Goal: Information Seeking & Learning: Learn about a topic

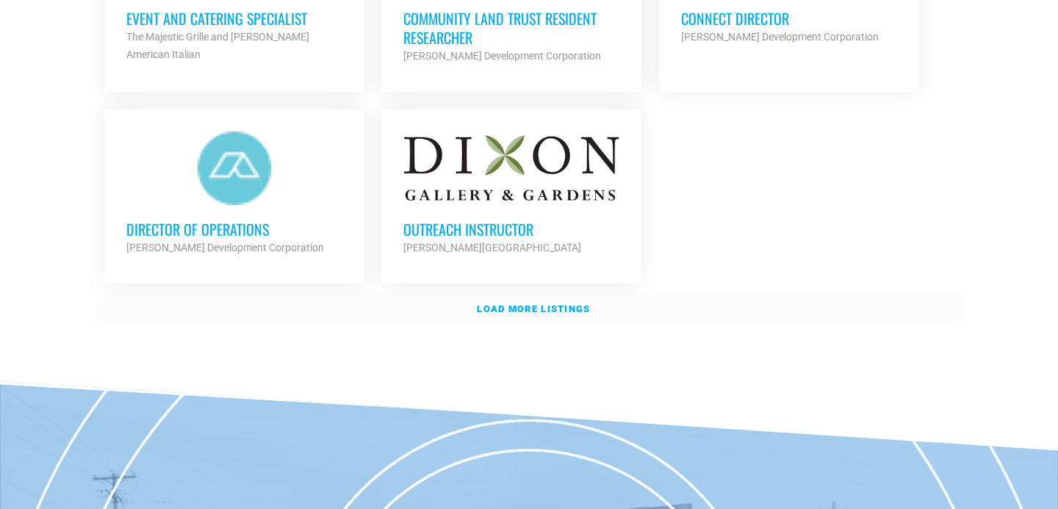
click at [528, 303] on strong "Load more listings" at bounding box center [533, 308] width 113 height 11
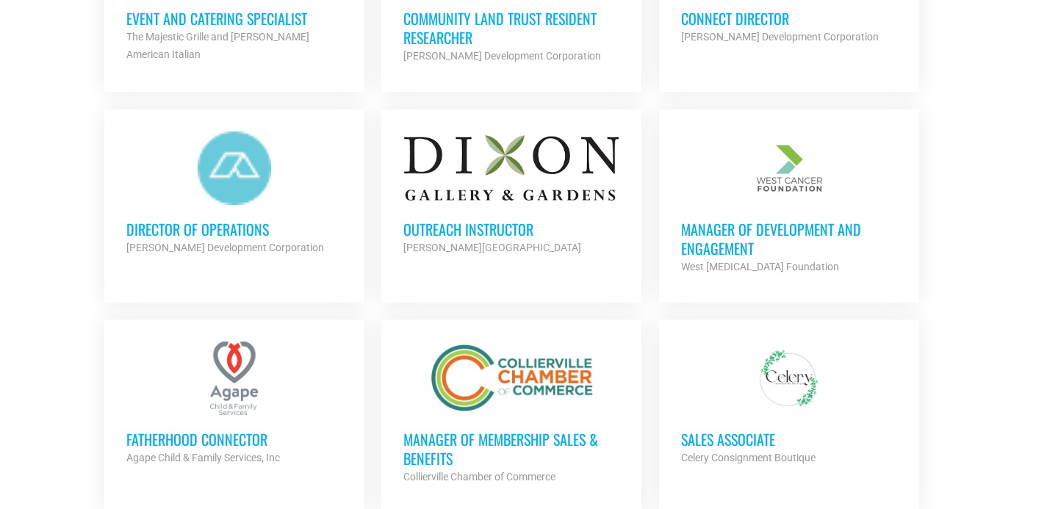
click at [745, 234] on h3 "Manager of Development and Engagement" at bounding box center [789, 239] width 216 height 38
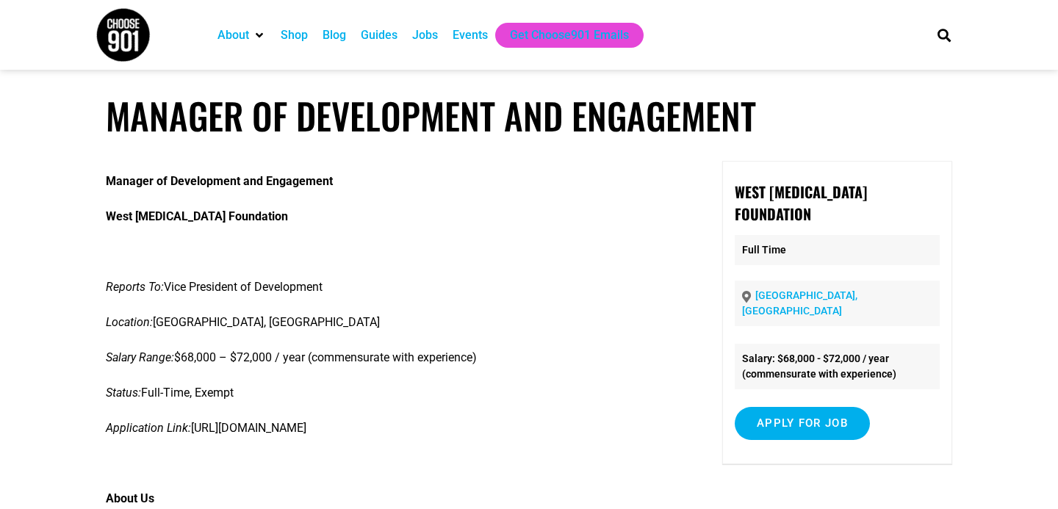
click at [61, 46] on section "About Contact Us Donate Shop Blog Guides Jobs Events Get Choose901 Emails Search" at bounding box center [529, 35] width 1058 height 70
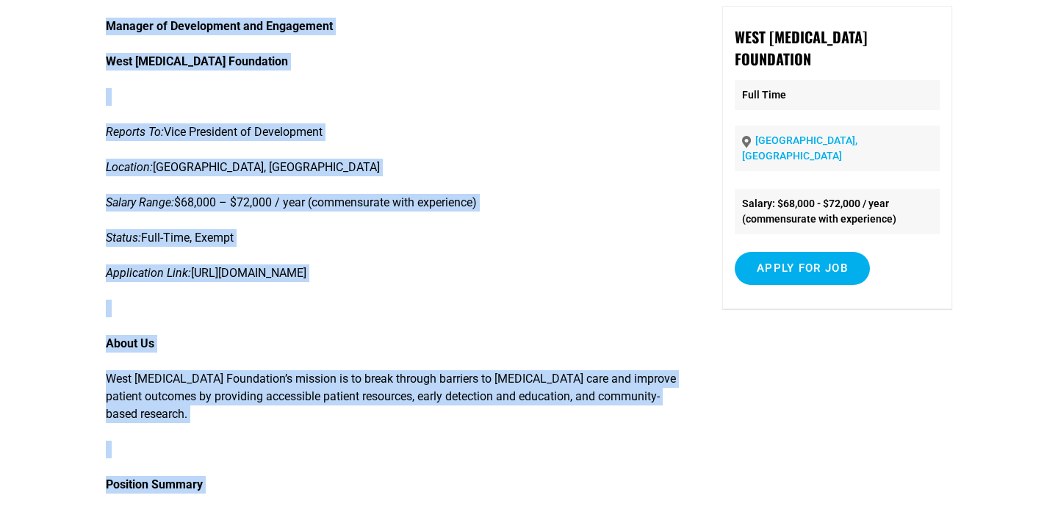
scroll to position [259, 0]
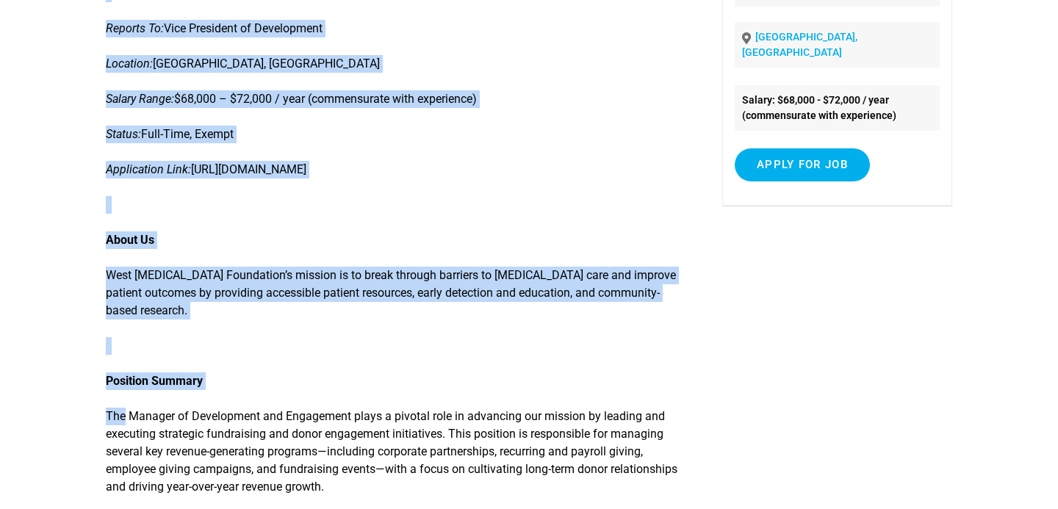
drag, startPoint x: 61, startPoint y: 45, endPoint x: 231, endPoint y: 391, distance: 385.5
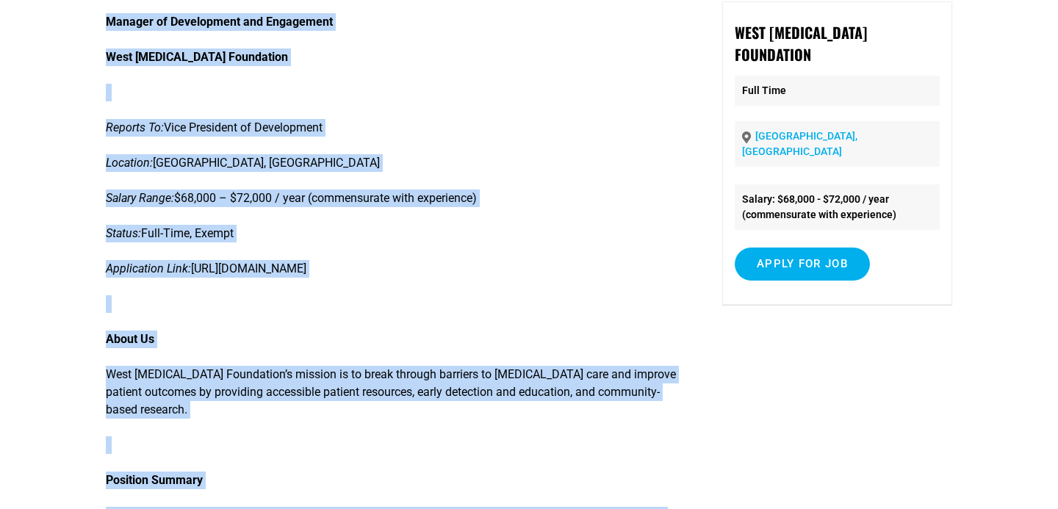
scroll to position [0, 0]
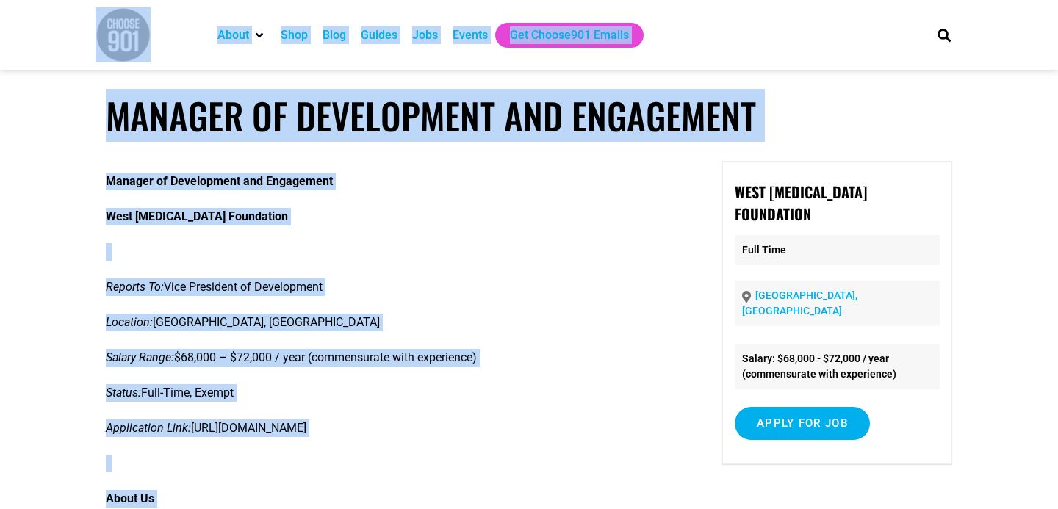
drag, startPoint x: 442, startPoint y: 488, endPoint x: 16, endPoint y: 20, distance: 632.5
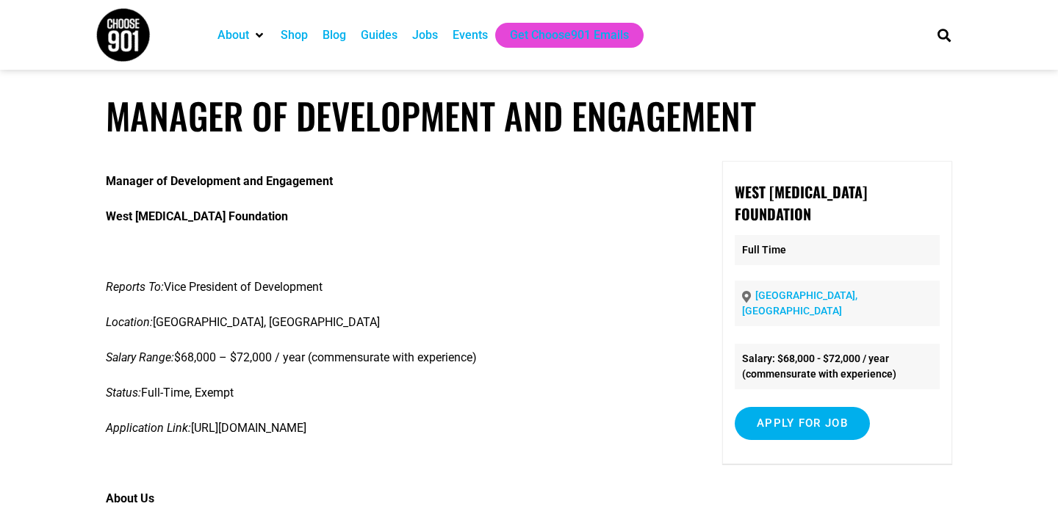
click at [16, 20] on section "About Contact Us Donate Shop Blog Guides Jobs Events Get Choose901 Emails Search" at bounding box center [529, 35] width 1058 height 70
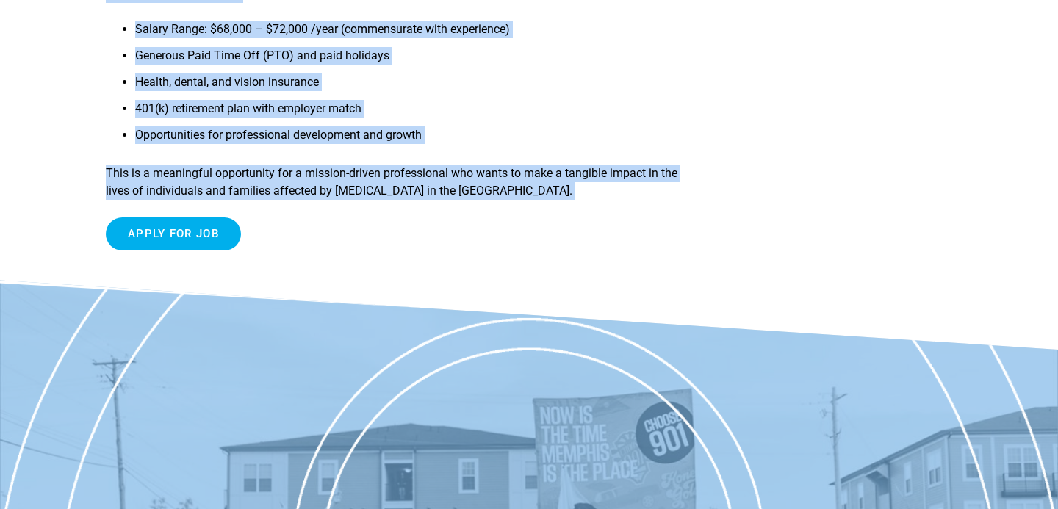
scroll to position [2297, 0]
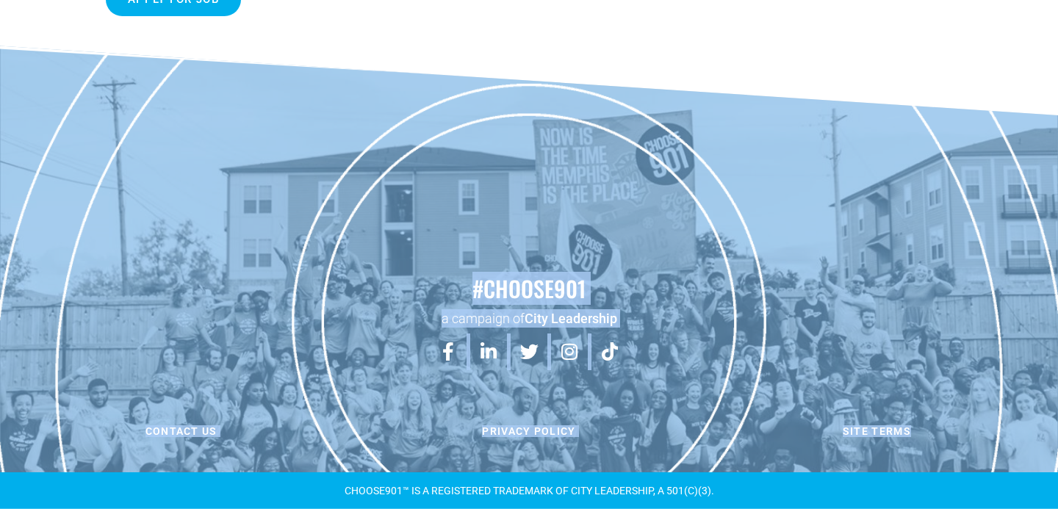
drag, startPoint x: 15, startPoint y: 10, endPoint x: 1046, endPoint y: 453, distance: 1122.3
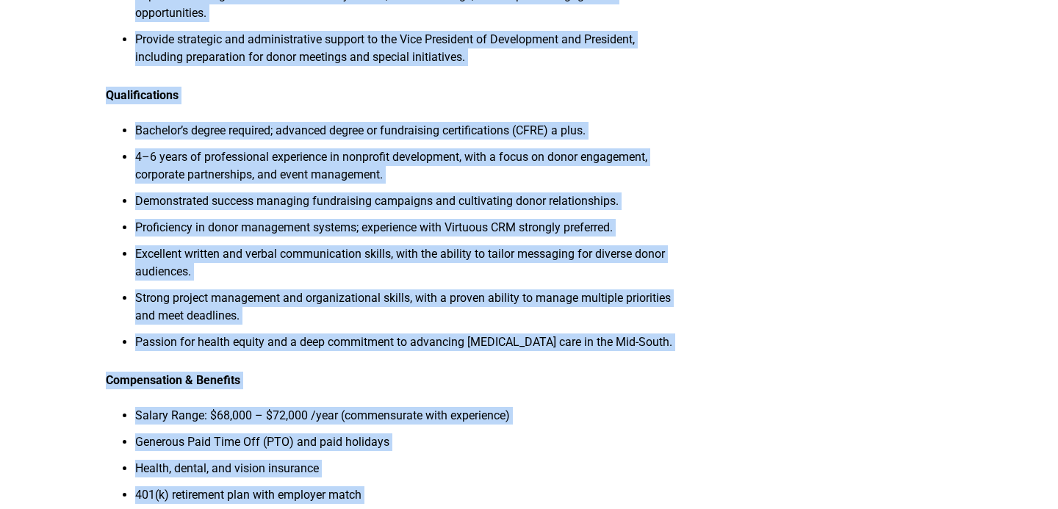
scroll to position [1276, 0]
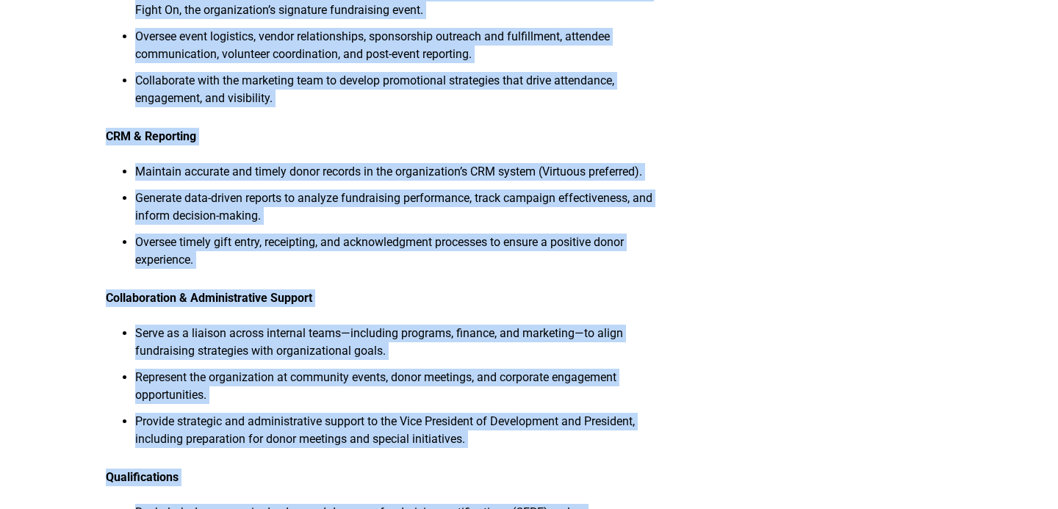
click at [404, 219] on li "Generate data-driven reports to analyze fundraising performance, track campaign…" at bounding box center [407, 212] width 544 height 44
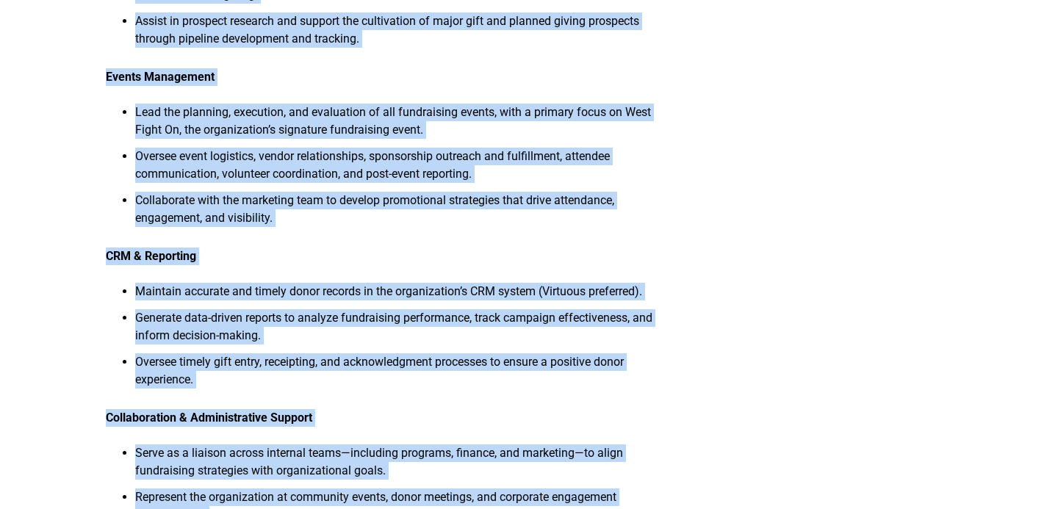
scroll to position [0, 0]
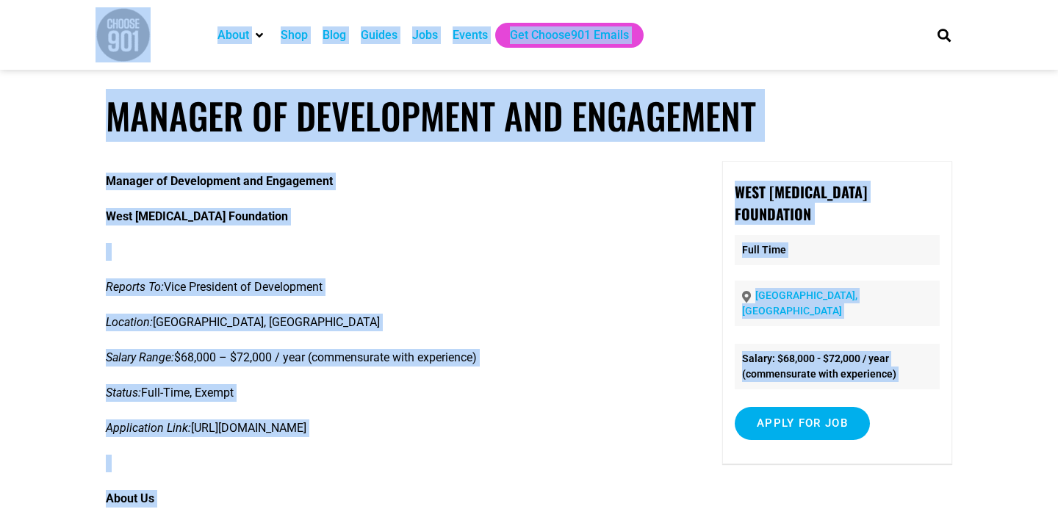
drag, startPoint x: 434, startPoint y: 442, endPoint x: 40, endPoint y: 19, distance: 577.6
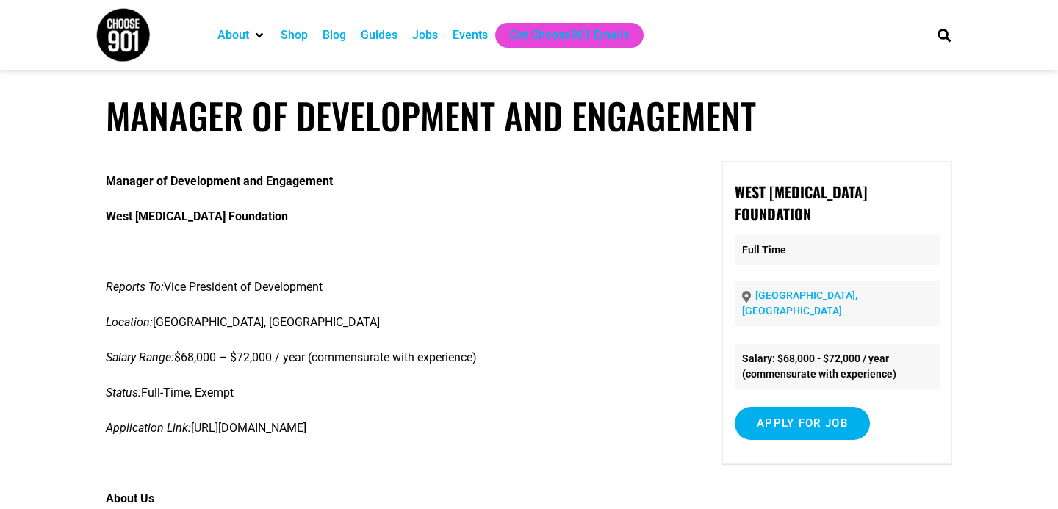
click at [35, 4] on section "About Contact Us Donate Shop Blog Guides Jobs Events Get Choose901 Emails Search" at bounding box center [529, 35] width 1058 height 70
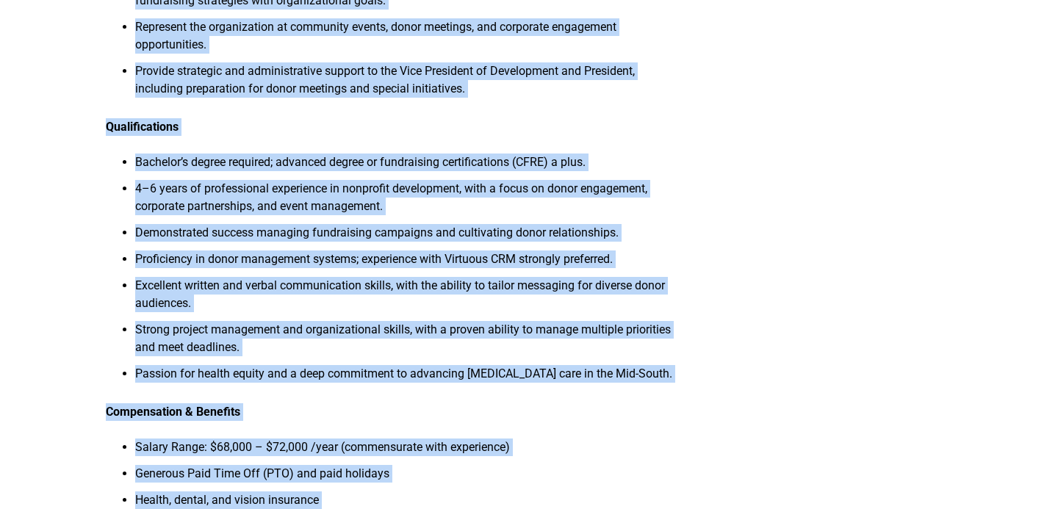
scroll to position [2297, 0]
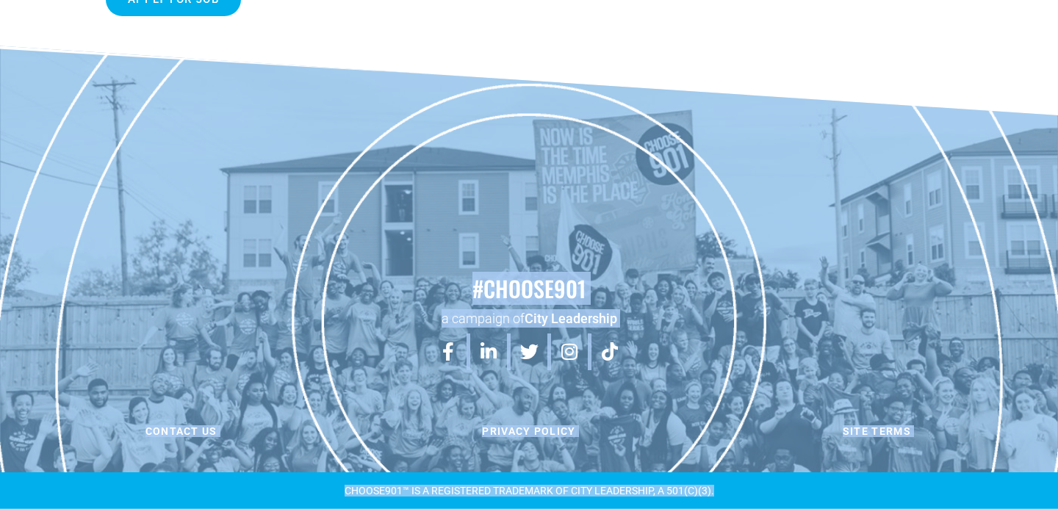
drag, startPoint x: 35, startPoint y: 6, endPoint x: 762, endPoint y: 494, distance: 875.9
click at [762, 494] on div "CHOOSE901™ is a registered TRADEMARK OF CITY LEADERSHIP, A 501(C)(3)." at bounding box center [529, 491] width 867 height 10
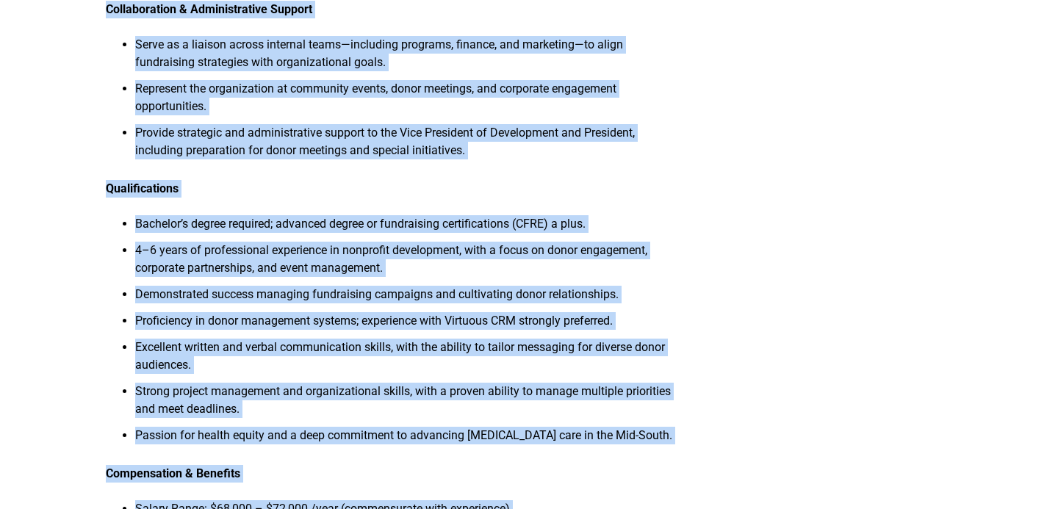
scroll to position [0, 0]
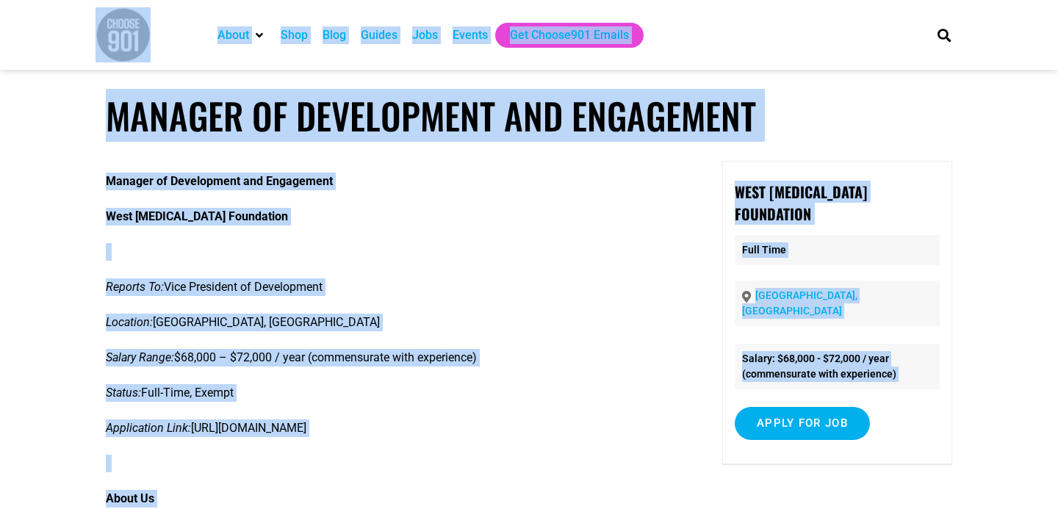
drag, startPoint x: 762, startPoint y: 494, endPoint x: 50, endPoint y: 25, distance: 852.5
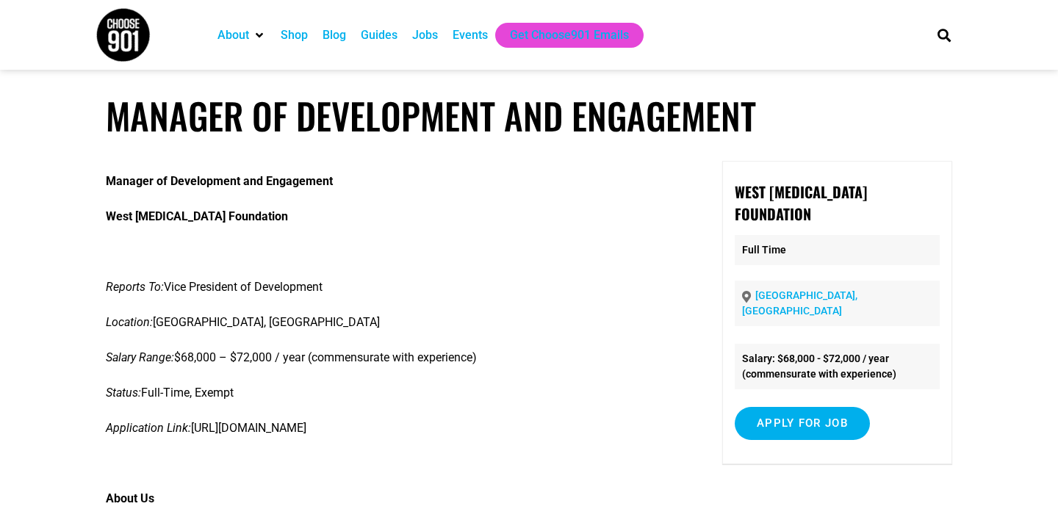
click at [50, 25] on section "About Contact Us Donate Shop Blog Guides Jobs Events Get Choose901 Emails Search" at bounding box center [529, 35] width 1058 height 70
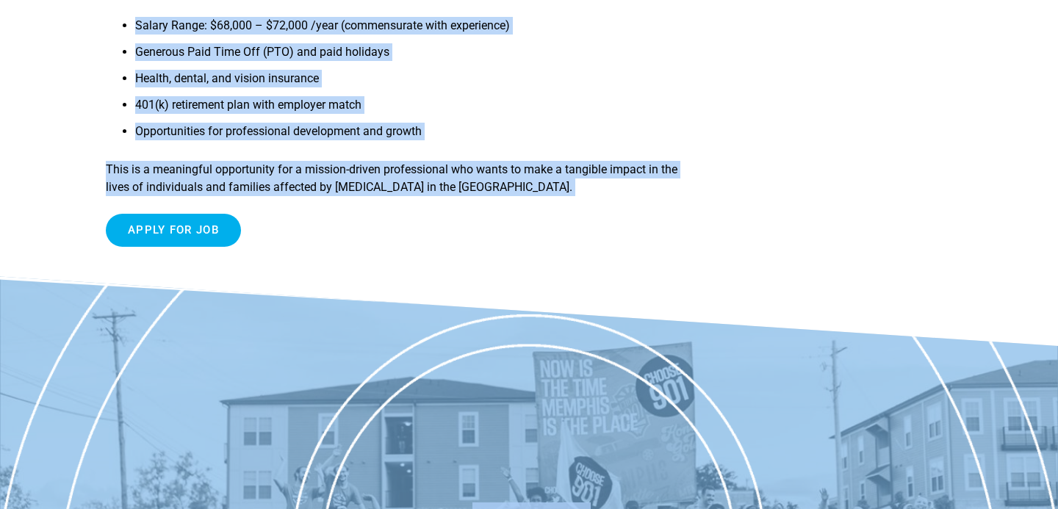
scroll to position [2297, 0]
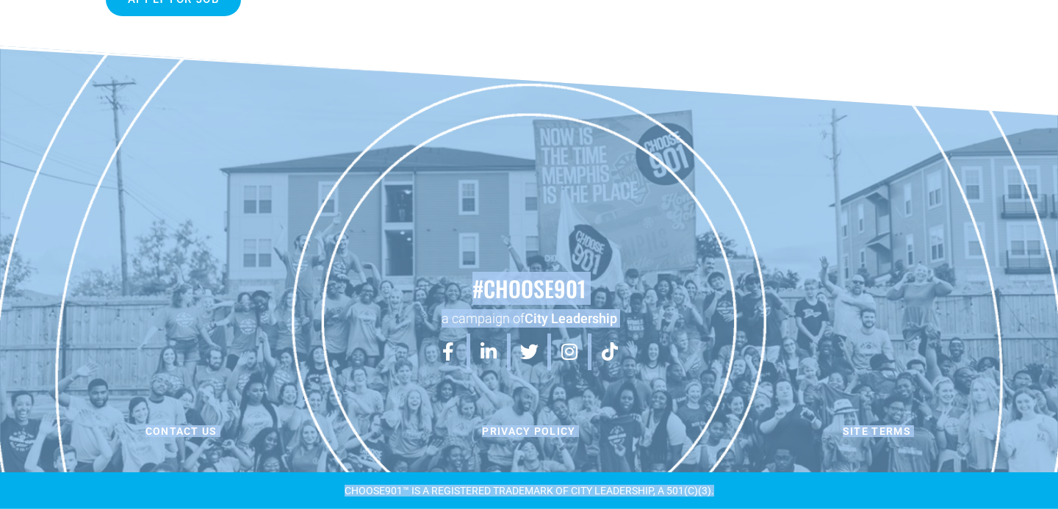
drag, startPoint x: 50, startPoint y: 25, endPoint x: 765, endPoint y: 497, distance: 856.5
click at [765, 497] on div "CHOOSE901™ is a registered TRADEMARK OF CITY LEADERSHIP, A 501(C)(3)." at bounding box center [529, 490] width 882 height 25
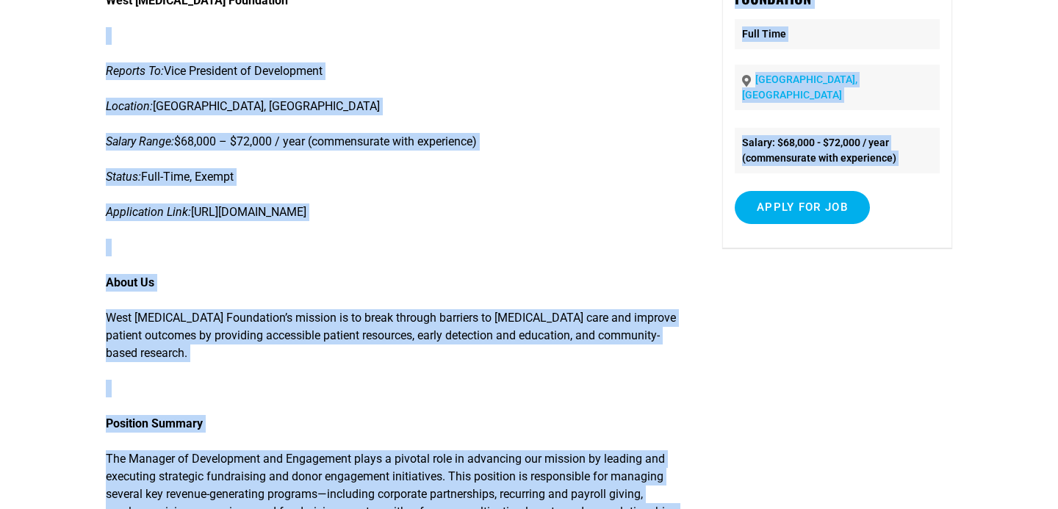
scroll to position [0, 0]
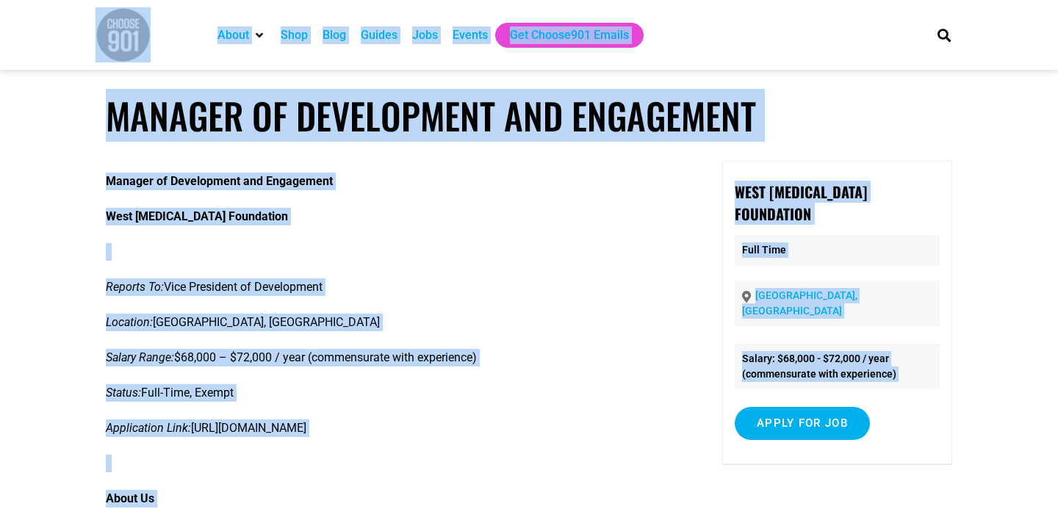
drag, startPoint x: 765, startPoint y: 497, endPoint x: 24, endPoint y: 21, distance: 880.7
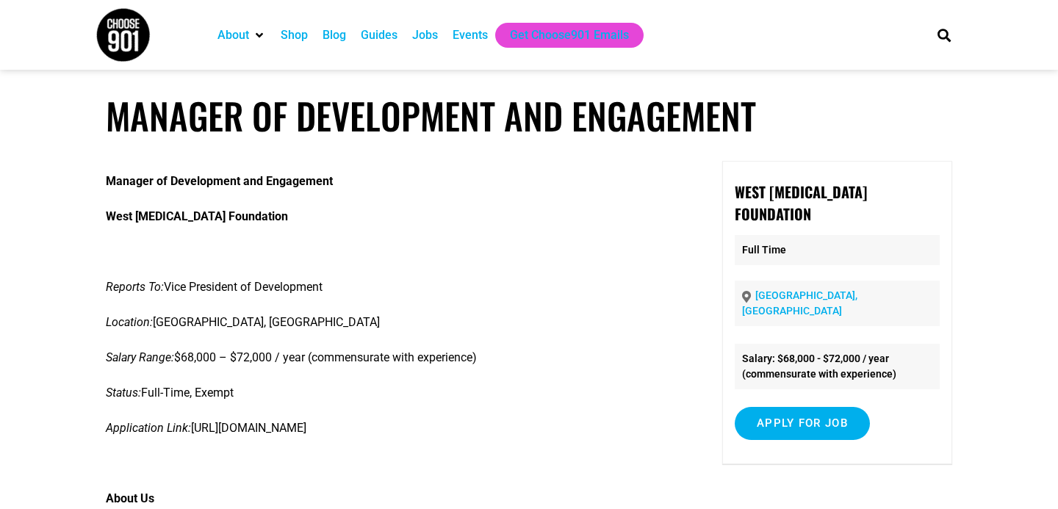
click at [24, 21] on section "About Contact Us Donate Shop Blog Guides Jobs Events Get Choose901 Emails Search" at bounding box center [529, 35] width 1058 height 70
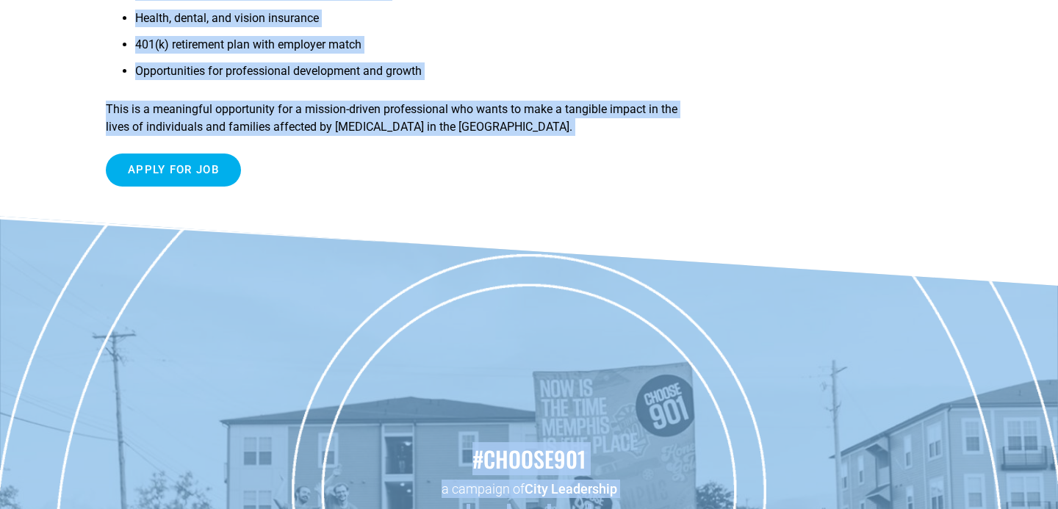
scroll to position [2297, 0]
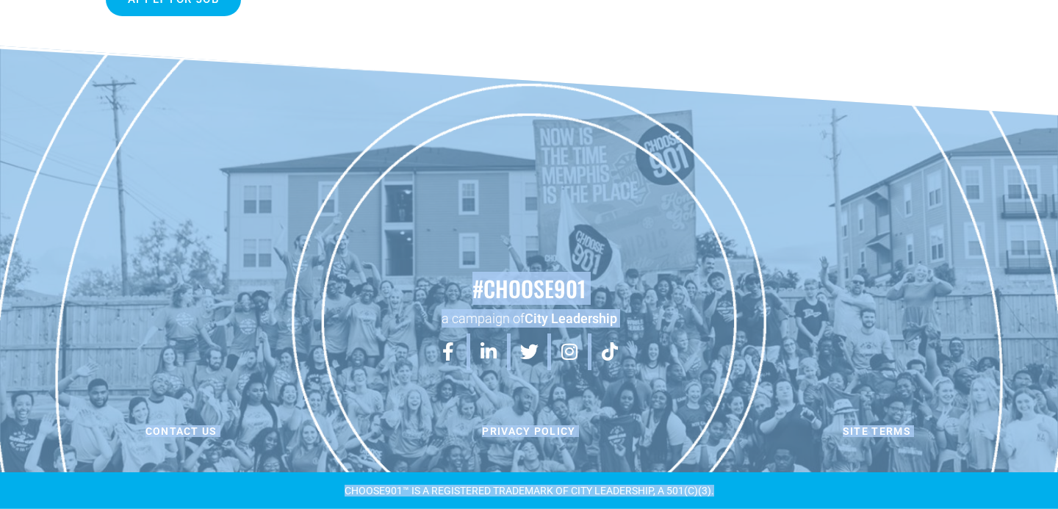
drag, startPoint x: 24, startPoint y: 21, endPoint x: 839, endPoint y: 494, distance: 942.9
click at [839, 494] on div "CHOOSE901™ is a registered TRADEMARK OF CITY LEADERSHIP, A 501(C)(3)." at bounding box center [529, 491] width 867 height 10
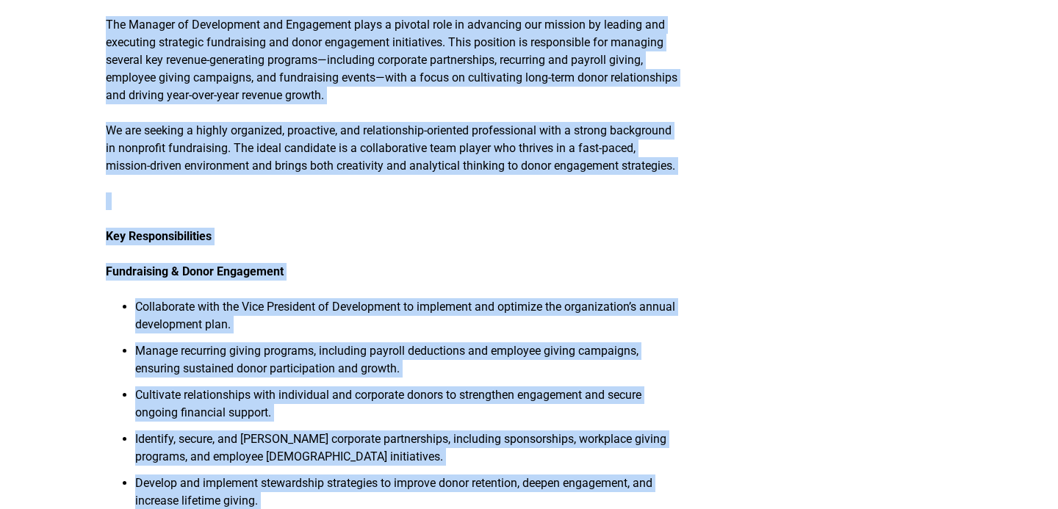
scroll to position [0, 0]
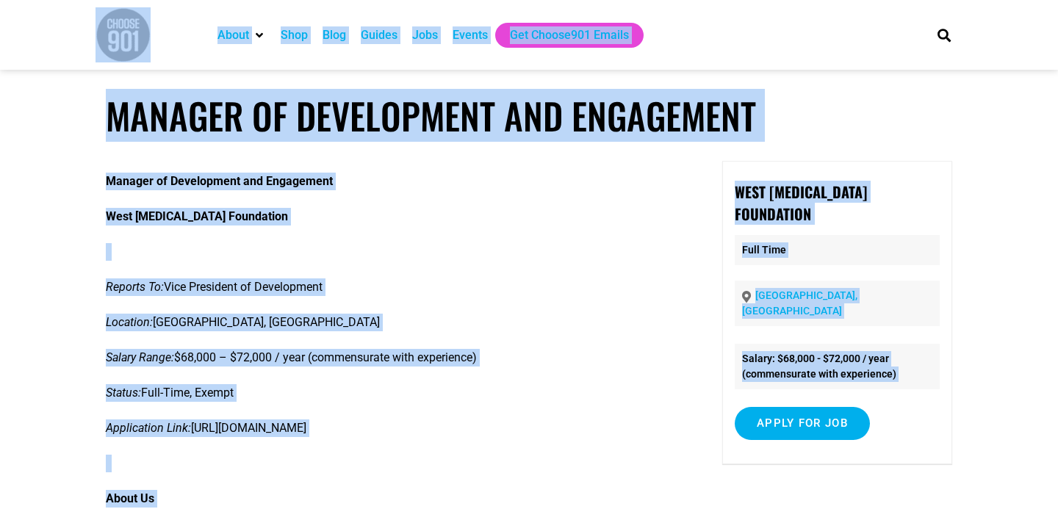
drag, startPoint x: 839, startPoint y: 494, endPoint x: 68, endPoint y: 25, distance: 902.5
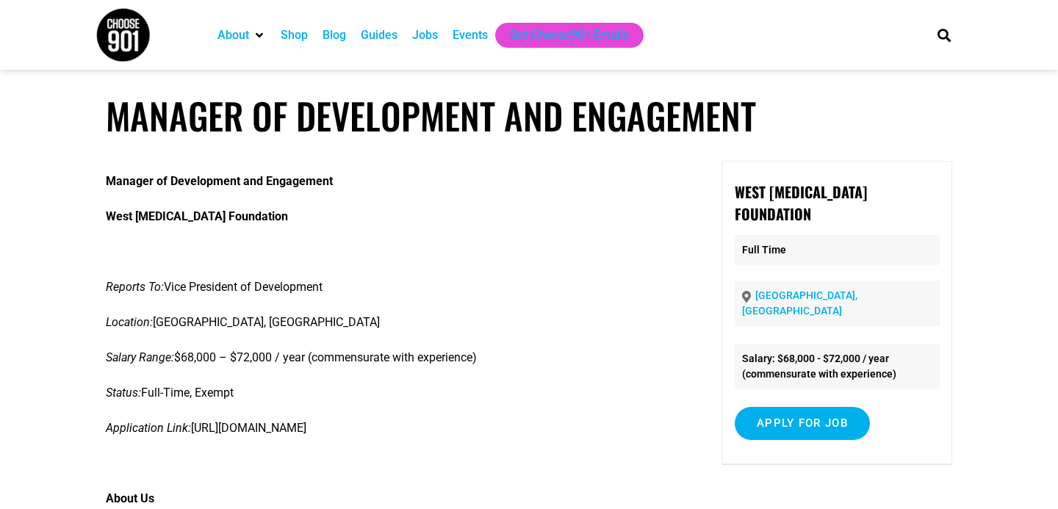
click at [68, 25] on section "About Contact Us Donate Shop Blog Guides Jobs Events Get Choose901 Emails Search" at bounding box center [529, 35] width 1058 height 70
drag, startPoint x: 614, startPoint y: 428, endPoint x: 70, endPoint y: 28, distance: 675.3
click at [70, 28] on section "About Contact Us Donate Shop Blog Guides Jobs Events Get Choose901 Emails Search" at bounding box center [529, 35] width 1058 height 70
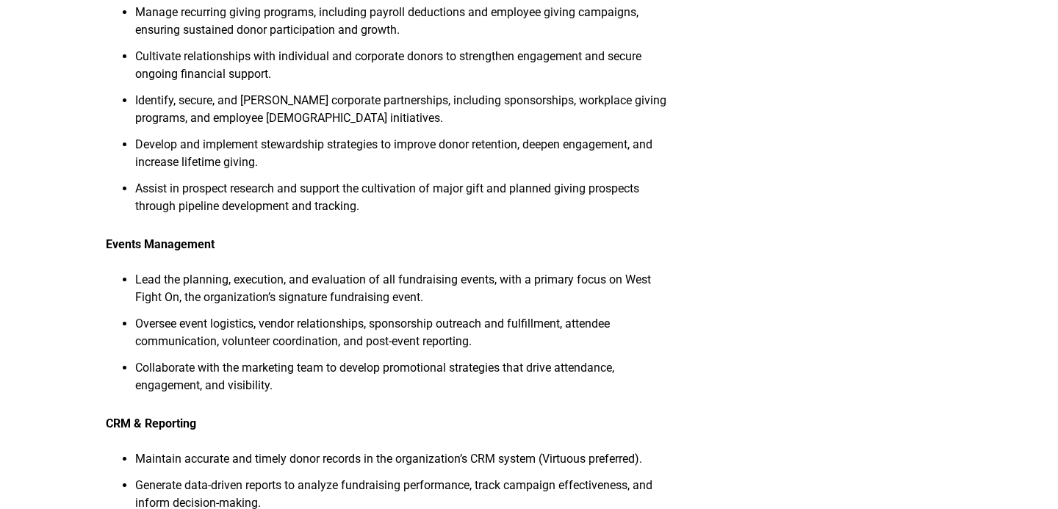
drag, startPoint x: 70, startPoint y: 28, endPoint x: 637, endPoint y: -64, distance: 574.6
click at [637, 0] on html "About Contact Us Donate Shop Blog Guides Jobs Events Get Choose901 Emails Searc…" at bounding box center [529, 405] width 1058 height 2788
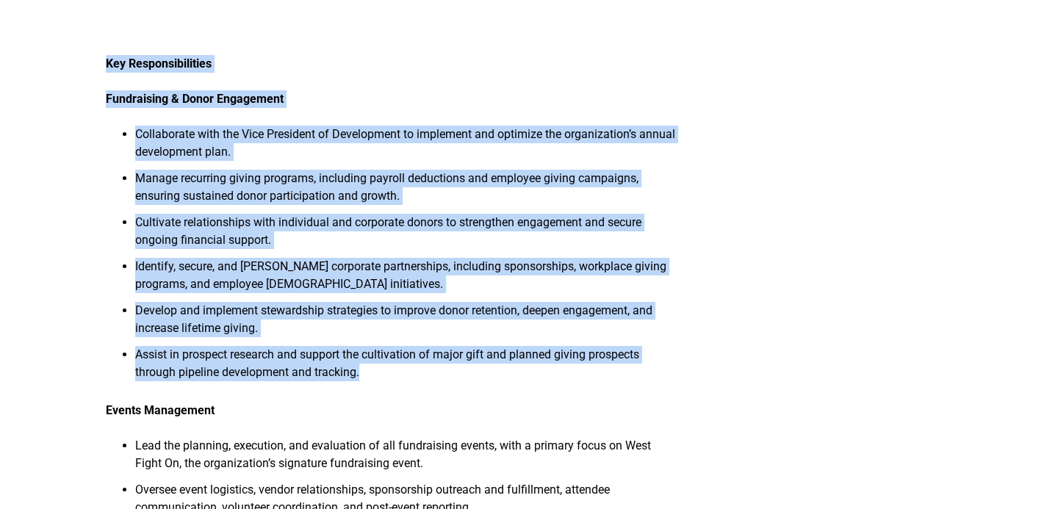
drag, startPoint x: 394, startPoint y: 392, endPoint x: 107, endPoint y: 82, distance: 422.7
click at [108, 82] on div "Manager of Development and Engagement West [MEDICAL_DATA] Foundation Reports To…" at bounding box center [393, 411] width 574 height 2146
click at [107, 71] on strong "Key Responsibilities" at bounding box center [159, 64] width 106 height 14
drag, startPoint x: 359, startPoint y: 406, endPoint x: 62, endPoint y: 43, distance: 468.4
click at [65, 56] on article "Manager of Development and Engagement Manager of Development and Engagement Wes…" at bounding box center [529, 386] width 1058 height 2231
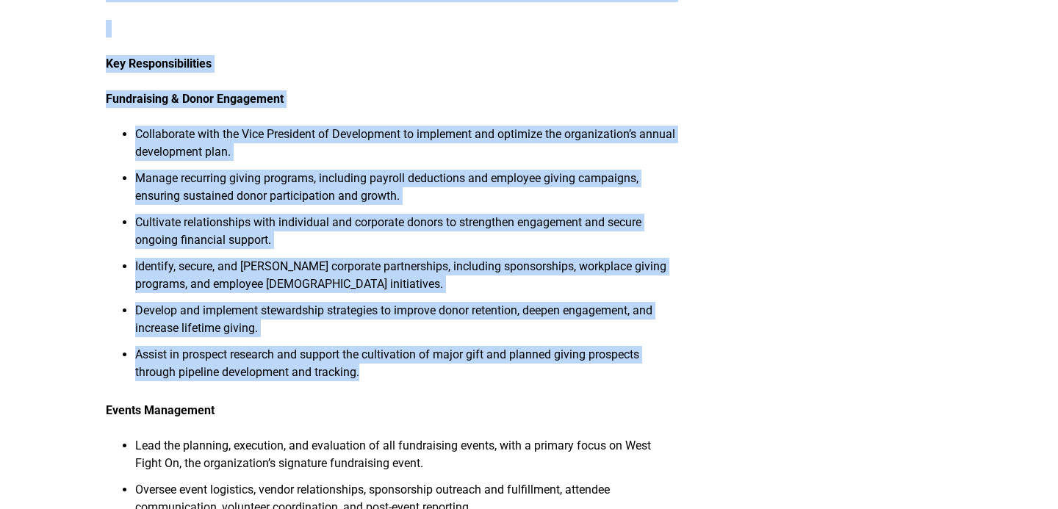
click at [121, 62] on div "Manager of Development and Engagement West [MEDICAL_DATA] Foundation Reports To…" at bounding box center [393, 411] width 574 height 2146
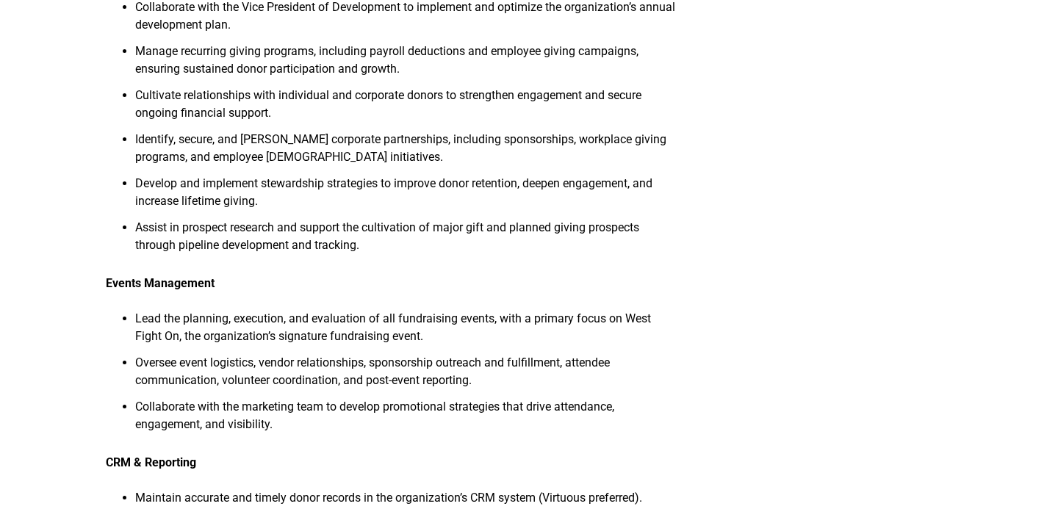
scroll to position [958, 0]
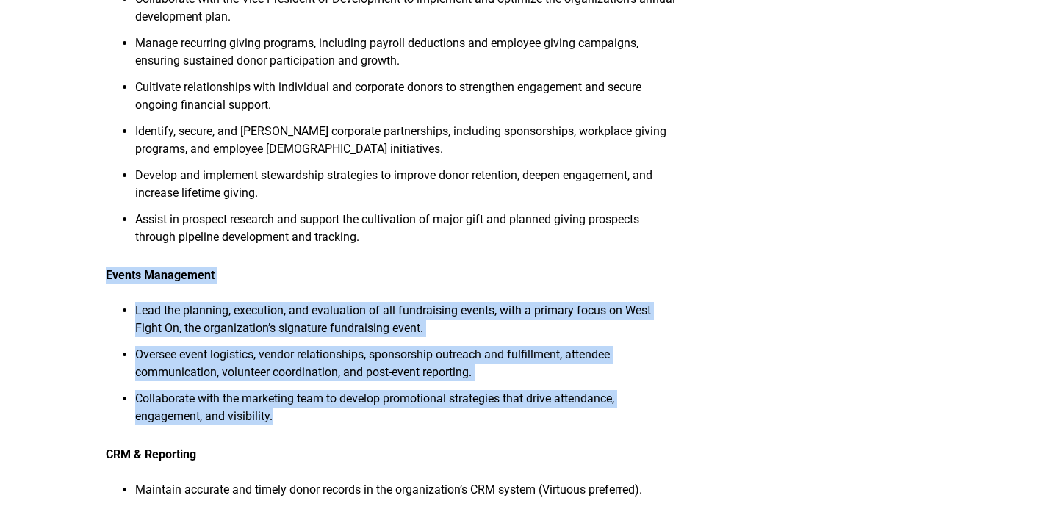
drag, startPoint x: 287, startPoint y: 431, endPoint x: 109, endPoint y: 285, distance: 230.3
click at [109, 290] on div "Manager of Development and Engagement West [MEDICAL_DATA] Foundation Reports To…" at bounding box center [393, 276] width 574 height 2146
click at [168, 282] on strong "Events Management" at bounding box center [160, 275] width 109 height 14
drag, startPoint x: 107, startPoint y: 288, endPoint x: 501, endPoint y: 451, distance: 426.3
click at [500, 450] on div "Manager of Development and Engagement West [MEDICAL_DATA] Foundation Reports To…" at bounding box center [393, 276] width 574 height 2146
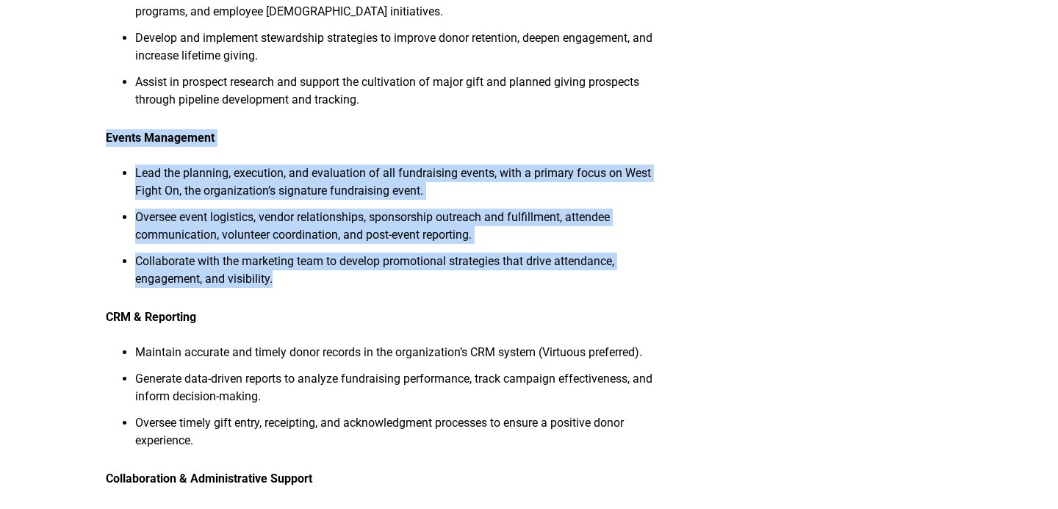
scroll to position [1111, 0]
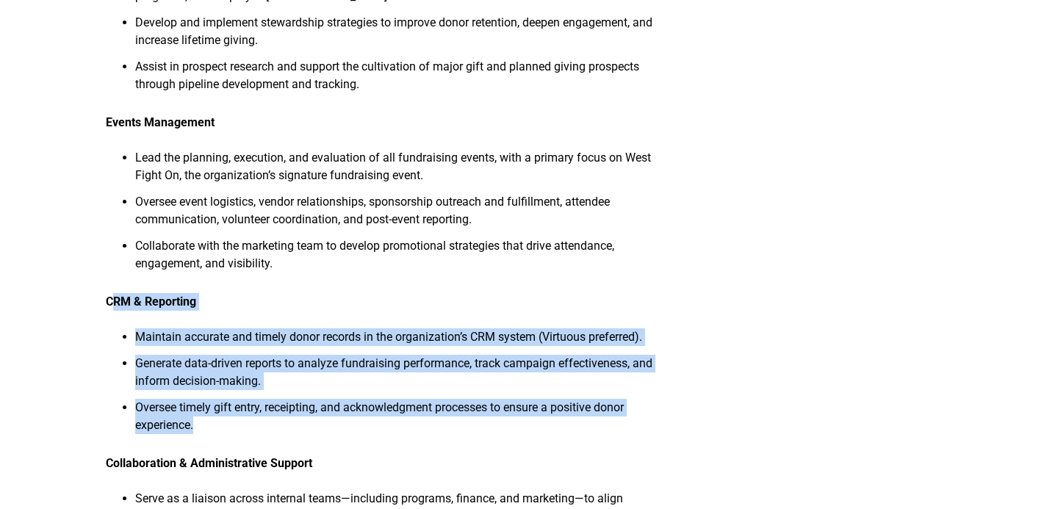
drag, startPoint x: 278, startPoint y: 458, endPoint x: 113, endPoint y: 318, distance: 216.9
click at [113, 318] on div "Manager of Development and Engagement West [MEDICAL_DATA] Foundation Reports To…" at bounding box center [393, 123] width 574 height 2146
click at [113, 309] on strong "CRM & Reporting" at bounding box center [151, 302] width 90 height 14
drag, startPoint x: 113, startPoint y: 318, endPoint x: 227, endPoint y: 451, distance: 175.1
click at [227, 451] on div "Manager of Development and Engagement West [MEDICAL_DATA] Foundation Reports To…" at bounding box center [393, 123] width 574 height 2146
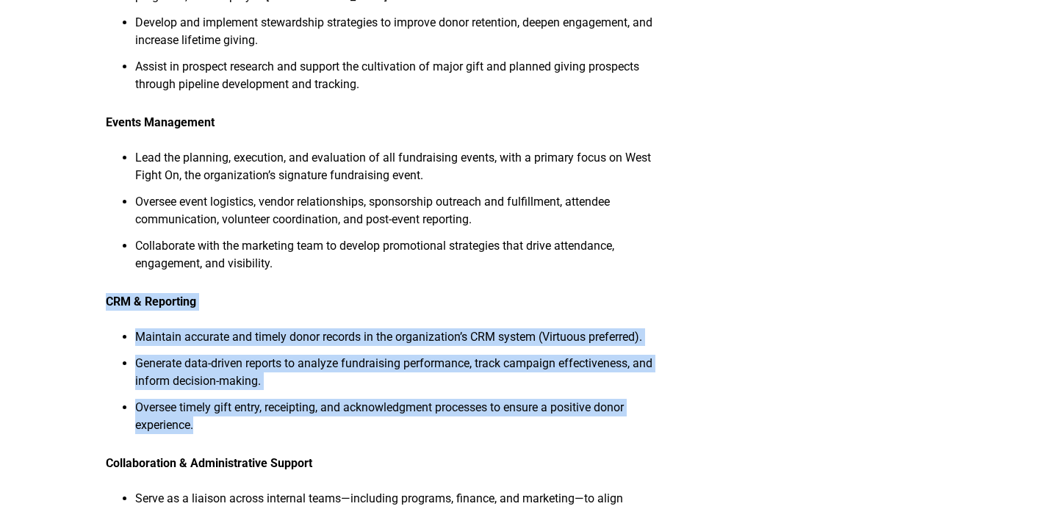
click at [227, 443] on li "Oversee timely gift entry, receipting, and acknowledgment processes to ensure a…" at bounding box center [407, 421] width 544 height 44
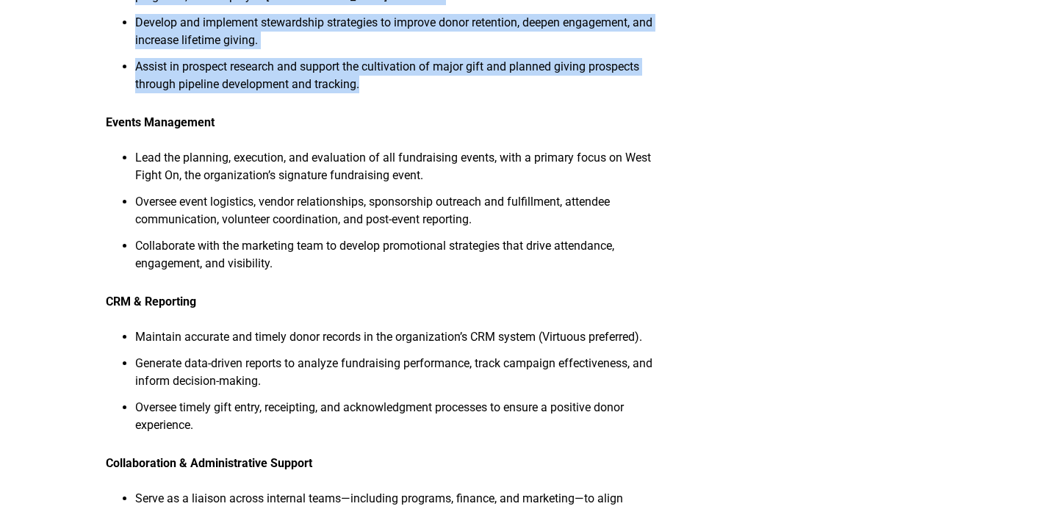
drag, startPoint x: 387, startPoint y: 114, endPoint x: 60, endPoint y: 19, distance: 340.4
click at [65, 22] on article "Manager of Development and Engagement Manager of Development and Engagement Wes…" at bounding box center [529, 98] width 1058 height 2231
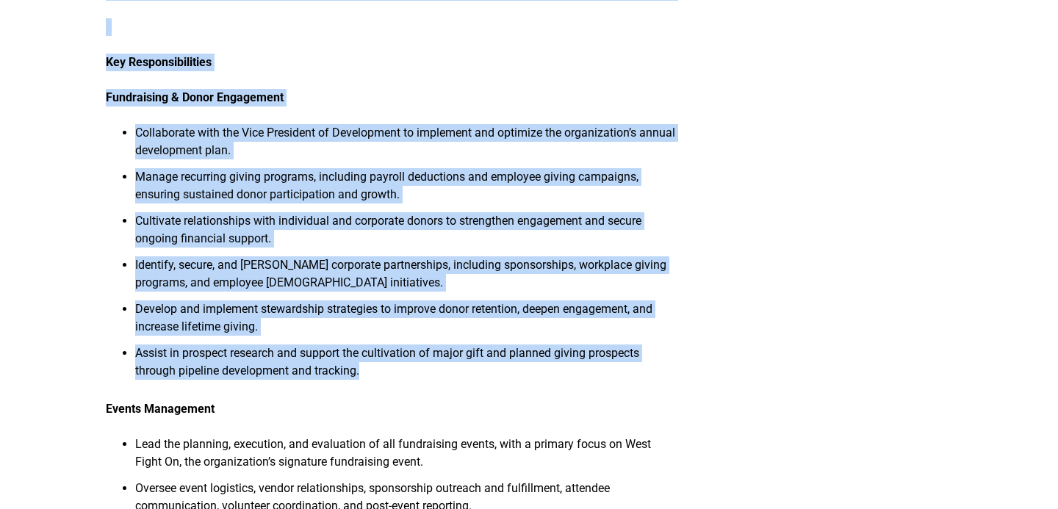
scroll to position [827, 0]
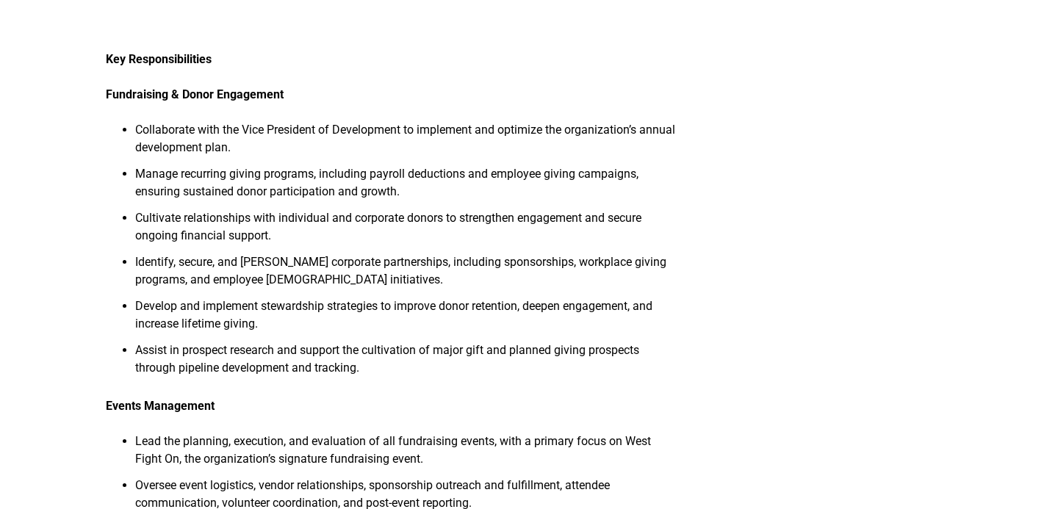
click at [103, 123] on article "Manager of Development and Engagement Manager of Development and Engagement Wes…" at bounding box center [529, 382] width 1058 height 2231
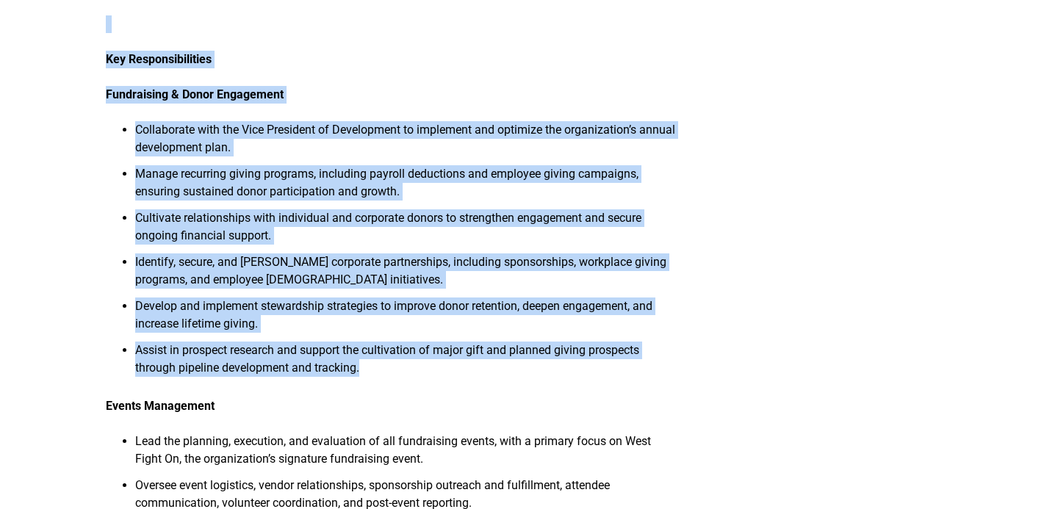
drag, startPoint x: 103, startPoint y: 67, endPoint x: 374, endPoint y: 396, distance: 426.5
click at [372, 397] on article "Manager of Development and Engagement Manager of Development and Engagement Wes…" at bounding box center [529, 382] width 1058 height 2231
click at [392, 386] on li "Assist in prospect research and support the cultivation of major gift and plann…" at bounding box center [407, 364] width 544 height 44
drag, startPoint x: 392, startPoint y: 391, endPoint x: 104, endPoint y: 79, distance: 425.3
click at [109, 76] on div "Manager of Development and Engagement West [MEDICAL_DATA] Foundation Reports To…" at bounding box center [393, 407] width 574 height 2146
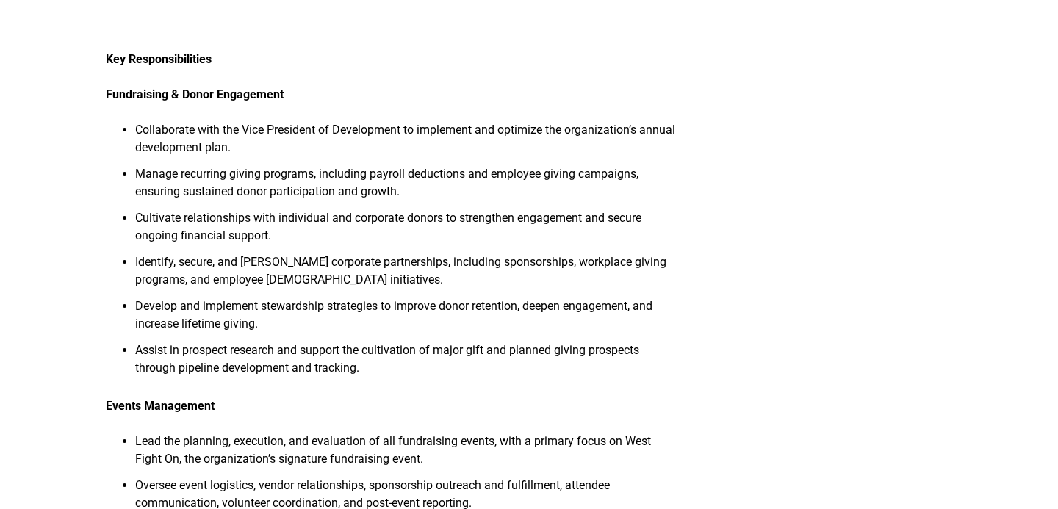
click at [104, 79] on article "Manager of Development and Engagement Manager of Development and Engagement Wes…" at bounding box center [529, 382] width 1058 height 2231
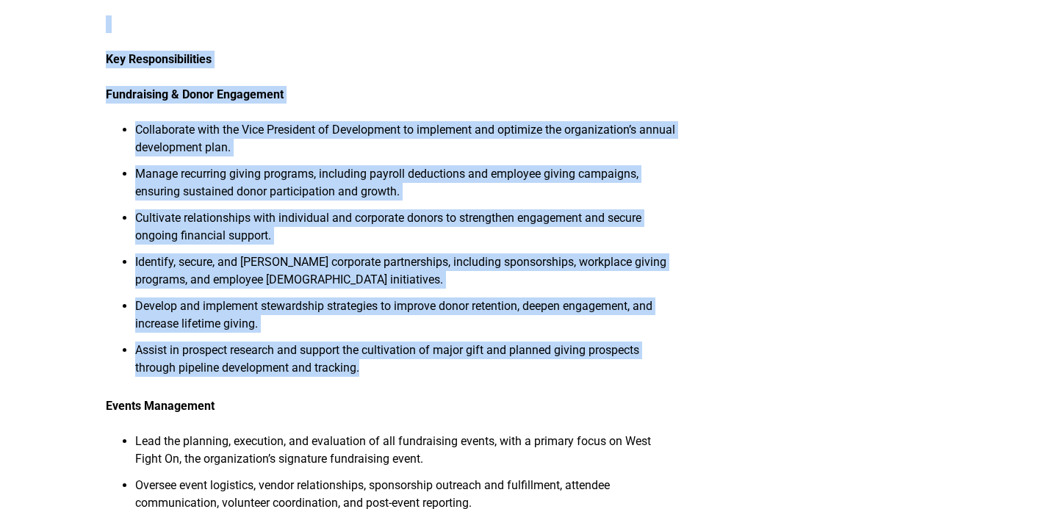
drag, startPoint x: 104, startPoint y: 79, endPoint x: 389, endPoint y: 384, distance: 417.9
click at [389, 384] on article "Manager of Development and Engagement Manager of Development and Engagement Wes…" at bounding box center [529, 382] width 1058 height 2231
click at [389, 384] on li "Assist in prospect research and support the cultivation of major gift and plann…" at bounding box center [407, 364] width 544 height 44
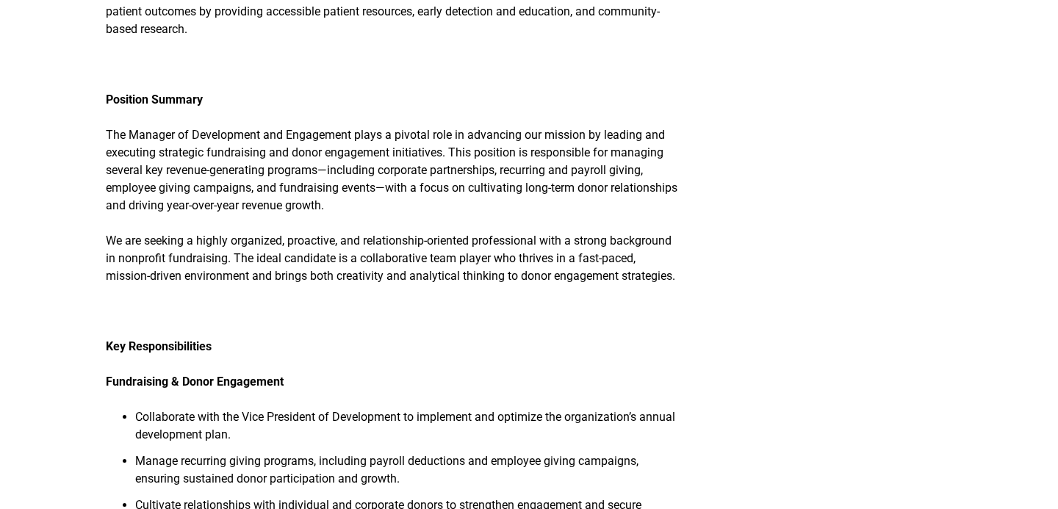
scroll to position [457, 0]
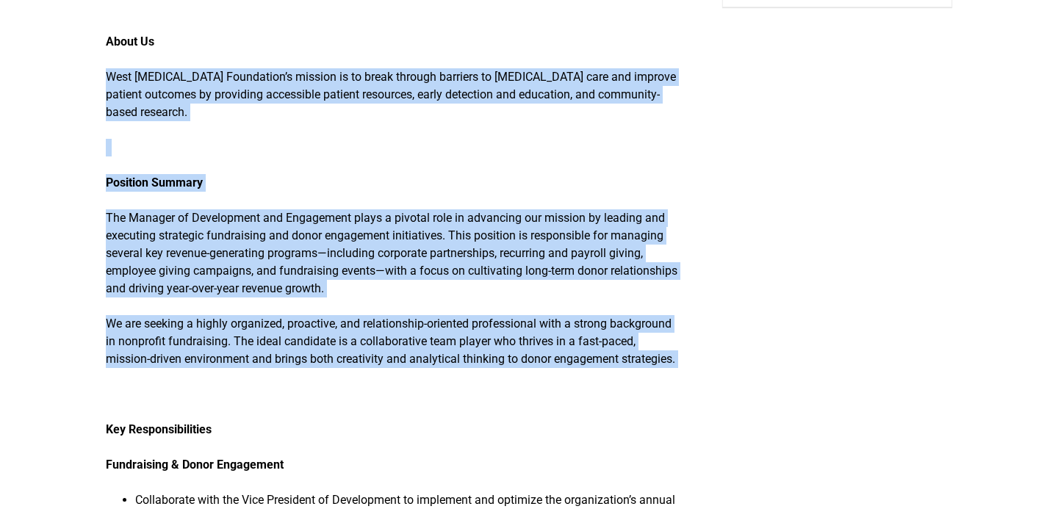
drag, startPoint x: 115, startPoint y: 393, endPoint x: 106, endPoint y: 34, distance: 359.4
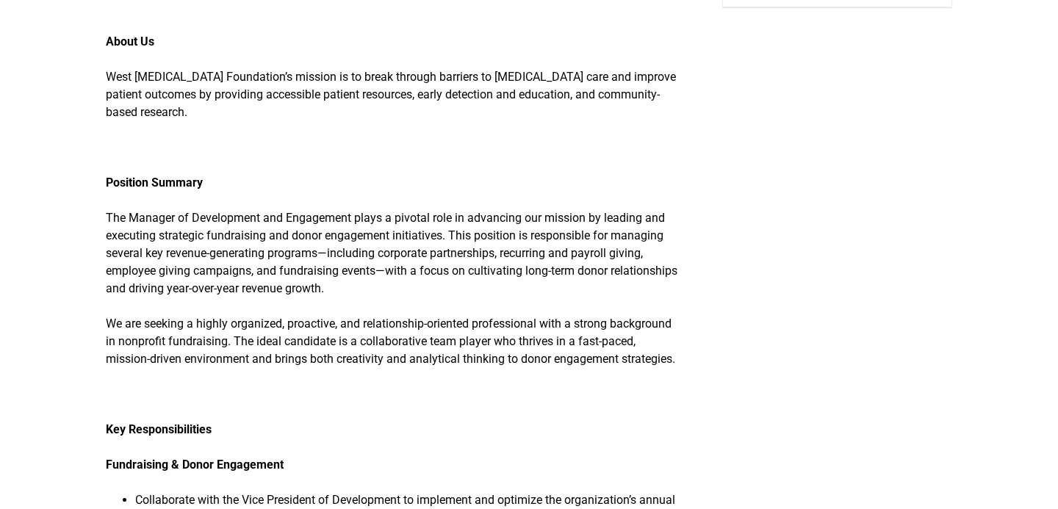
click at [106, 34] on p "About Us" at bounding box center [393, 42] width 574 height 18
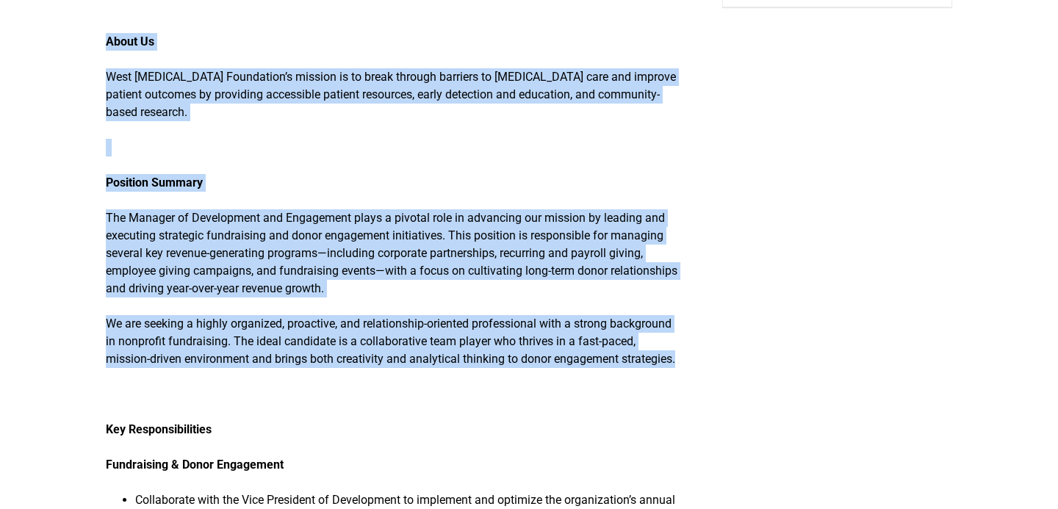
drag, startPoint x: 106, startPoint y: 37, endPoint x: 339, endPoint y: 372, distance: 407.9
click at [339, 368] on p "We are seeking a highly organized, proactive, and relationship-oriented profess…" at bounding box center [393, 341] width 574 height 53
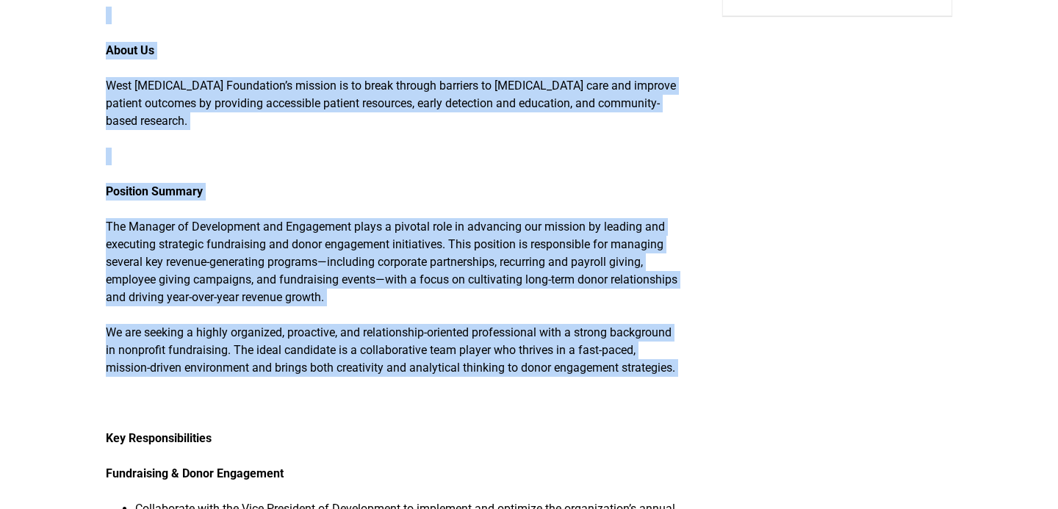
drag, startPoint x: 339, startPoint y: 372, endPoint x: 104, endPoint y: 36, distance: 409.9
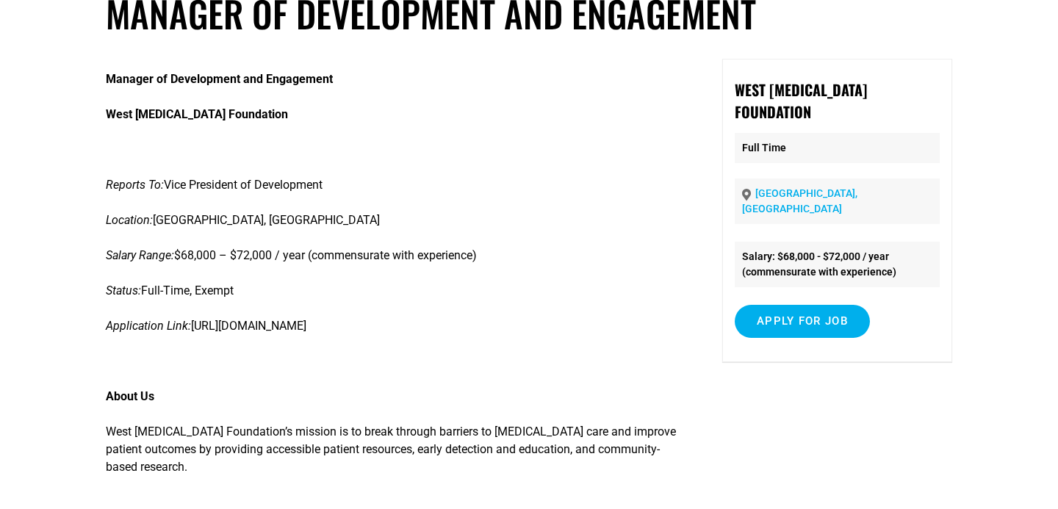
scroll to position [0, 0]
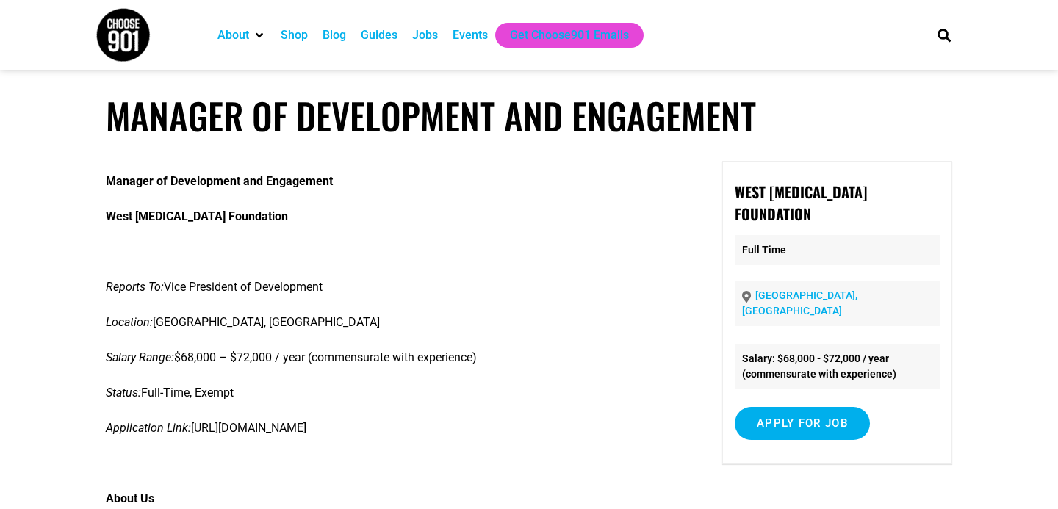
drag, startPoint x: 118, startPoint y: 93, endPoint x: 320, endPoint y: 44, distance: 208.7
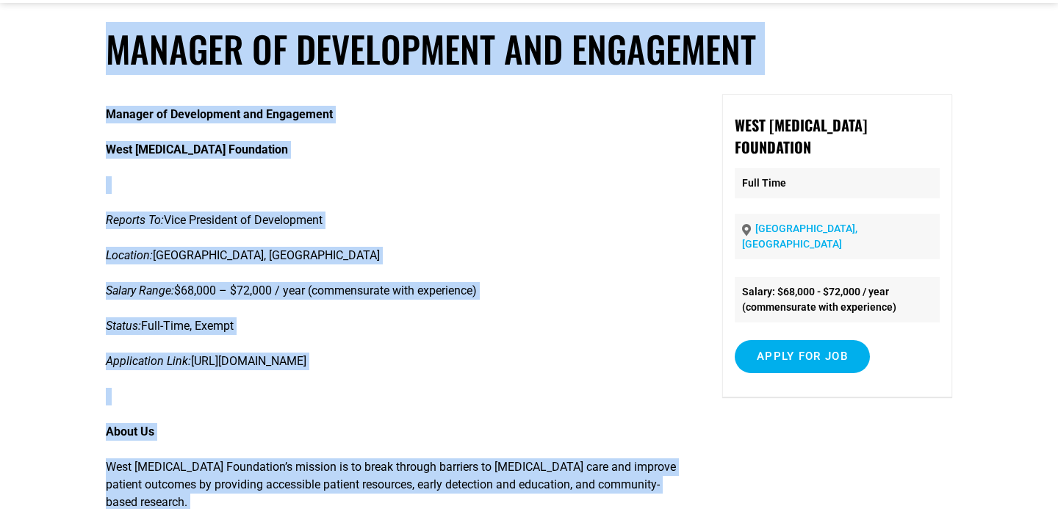
scroll to position [108, 0]
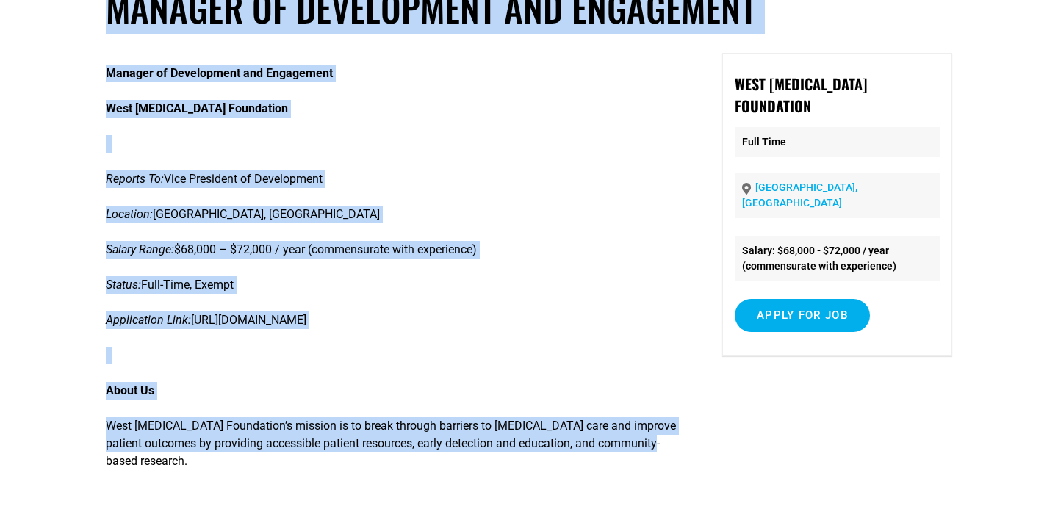
drag, startPoint x: 102, startPoint y: 109, endPoint x: 241, endPoint y: 464, distance: 381.1
click at [241, 464] on p "West [MEDICAL_DATA] Foundation’s mission is to break through barriers to [MEDIC…" at bounding box center [393, 443] width 574 height 53
